Goal: Information Seeking & Learning: Learn about a topic

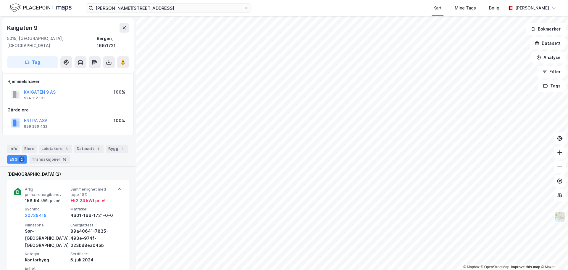
scroll to position [148, 0]
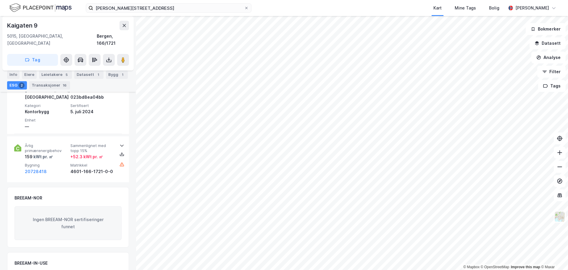
click at [306, 0] on html "Lars [STREET_ADDRESS] Kart Mine Tags Bolig [PERSON_NAME] © Mapbox © OpenStreetM…" at bounding box center [284, 135] width 568 height 270
click at [396, 0] on html "Lars [STREET_ADDRESS] Kart Mine Tags Bolig [PERSON_NAME] © Mapbox © OpenStreetM…" at bounding box center [284, 135] width 568 height 270
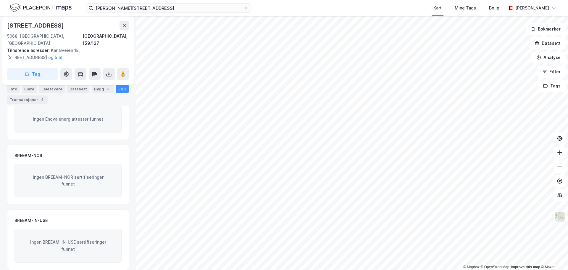
scroll to position [68, 0]
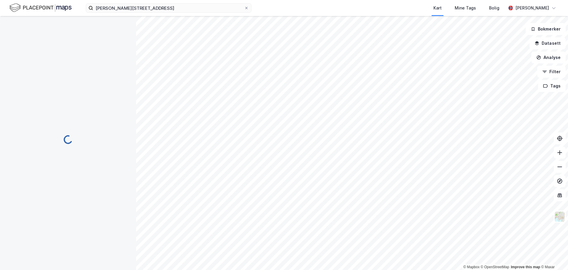
scroll to position [68, 0]
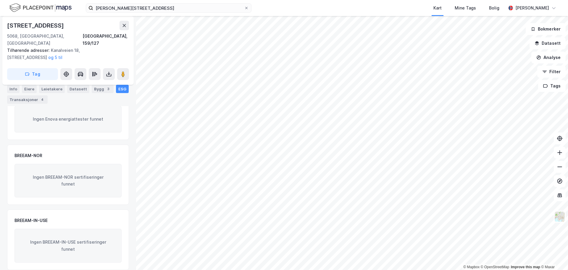
scroll to position [68, 0]
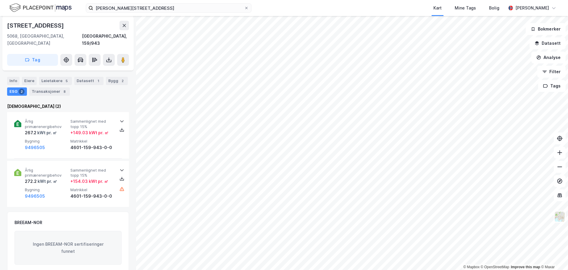
scroll to position [68, 0]
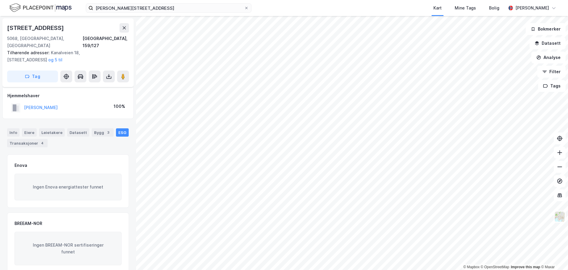
scroll to position [68, 0]
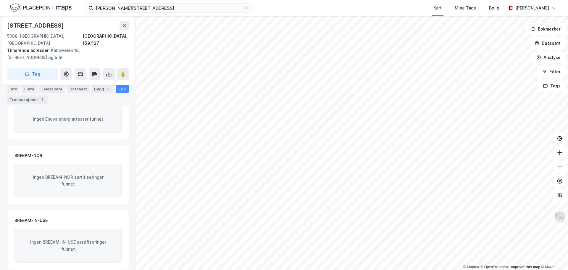
click at [0, 0] on button "og 5 til" at bounding box center [0, 0] width 0 height 0
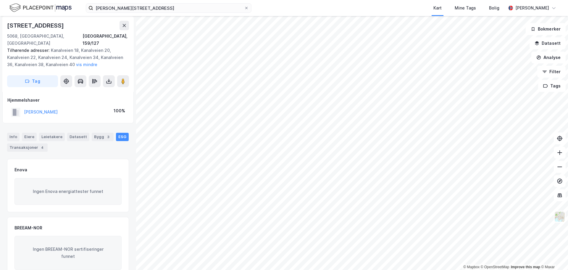
scroll to position [0, 0]
